Goal: Obtain resource: Obtain resource

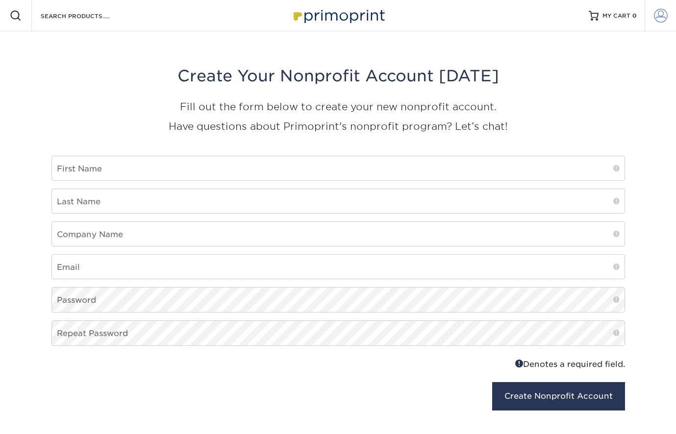
click at [652, 14] on link "Account" at bounding box center [660, 15] width 31 height 31
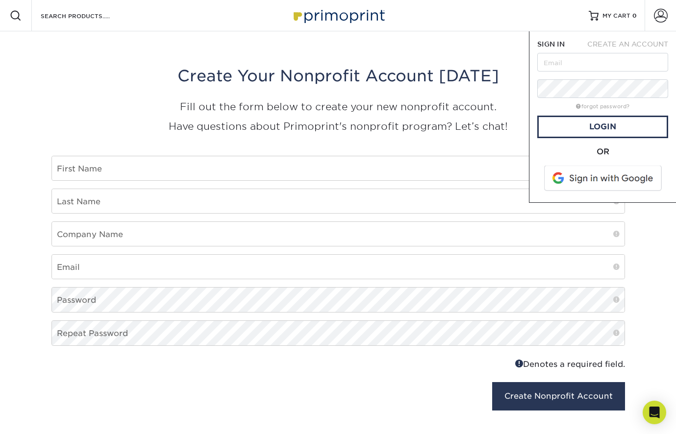
click at [311, 23] on img at bounding box center [338, 15] width 98 height 21
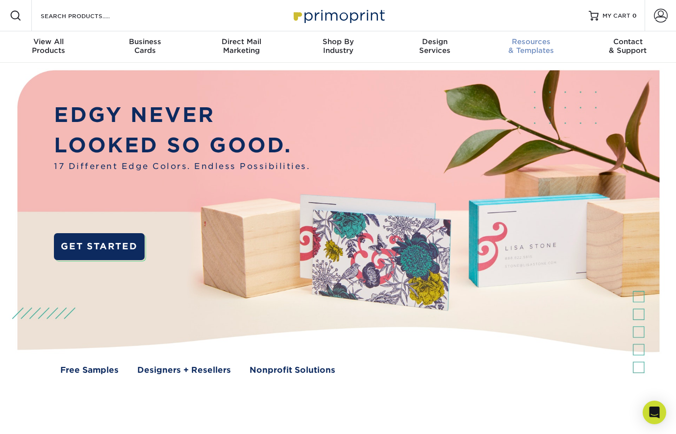
click at [532, 38] on span "Resources" at bounding box center [531, 41] width 97 height 9
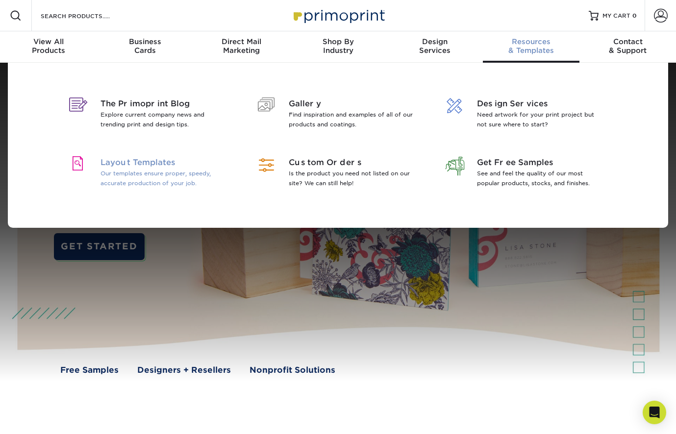
click at [137, 163] on span "Layout Templates" at bounding box center [163, 163] width 127 height 12
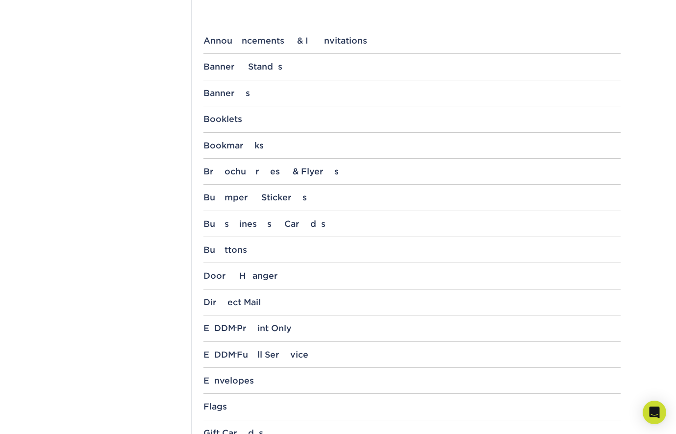
scroll to position [526, 0]
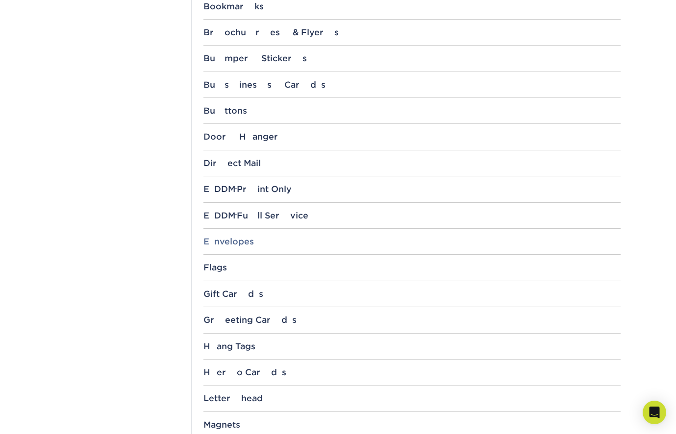
click at [225, 237] on div "Envelopes" at bounding box center [411, 242] width 417 height 10
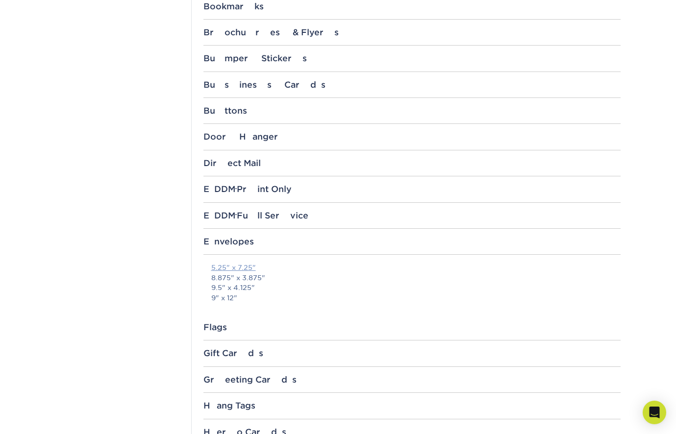
click at [226, 264] on link "5.25" x 7.25"" at bounding box center [233, 268] width 45 height 8
